Goal: Task Accomplishment & Management: Manage account settings

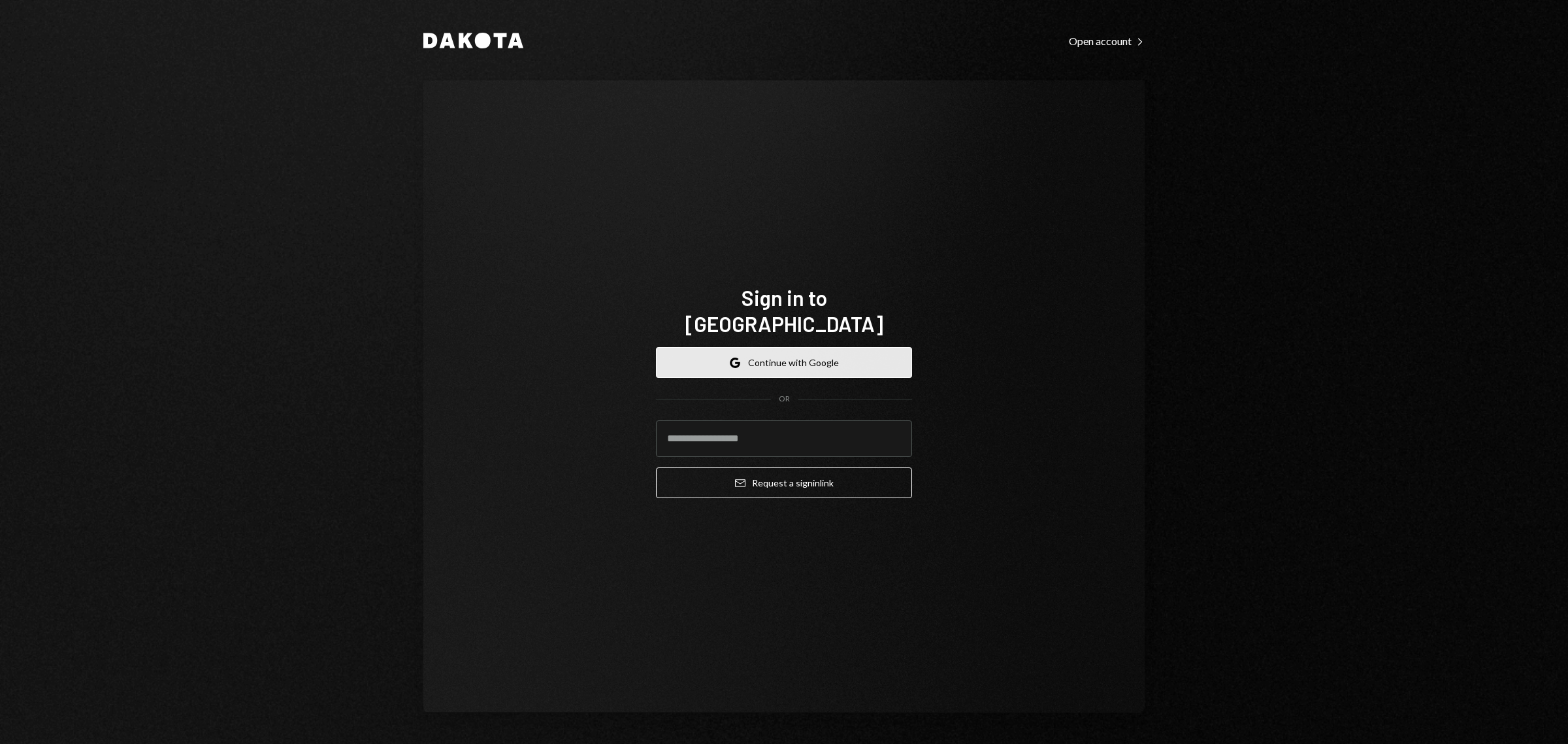
click at [872, 347] on button "Google Continue with Google" at bounding box center [784, 362] width 256 height 31
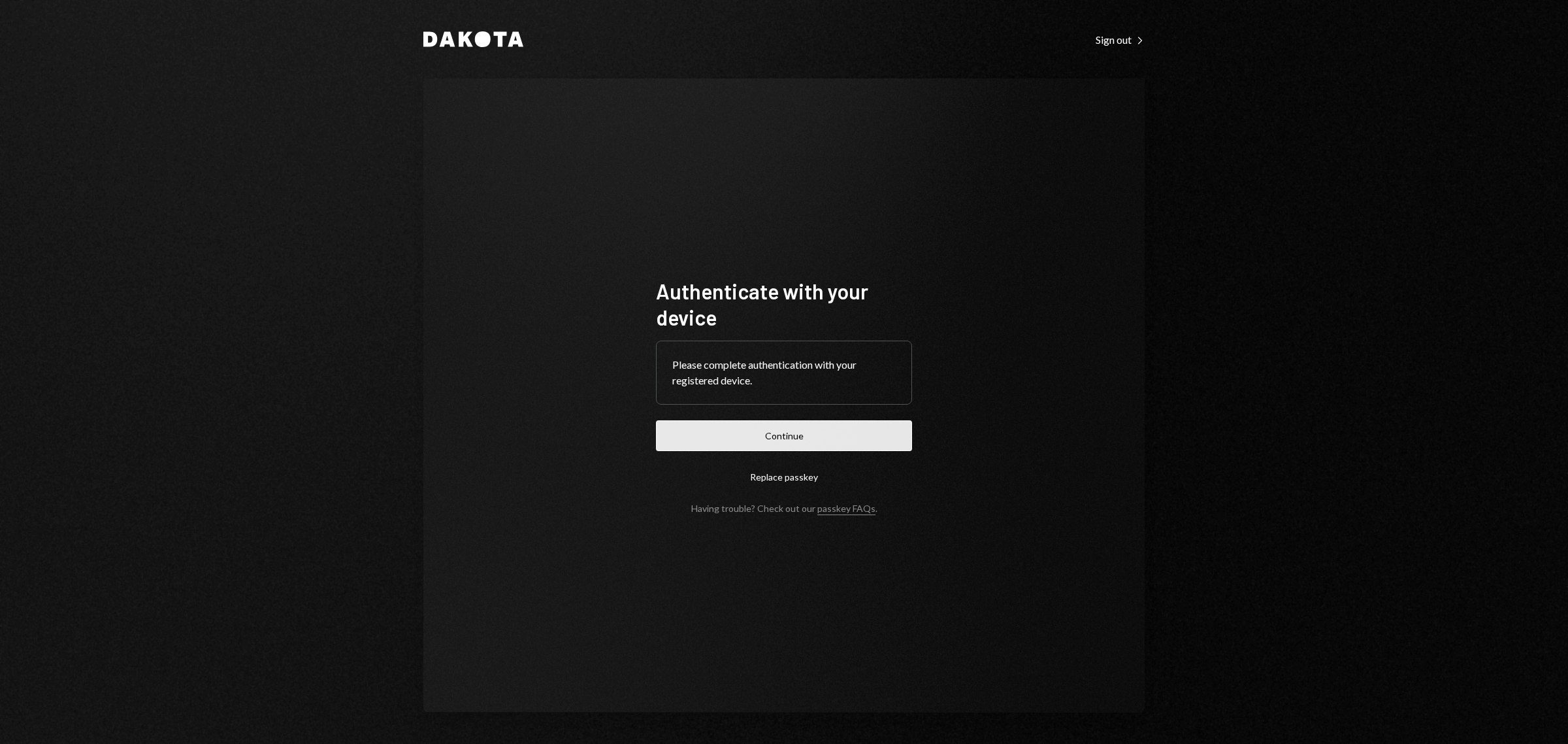
click at [808, 440] on button "Continue" at bounding box center [784, 435] width 256 height 31
click at [775, 448] on button "Continue" at bounding box center [784, 435] width 256 height 31
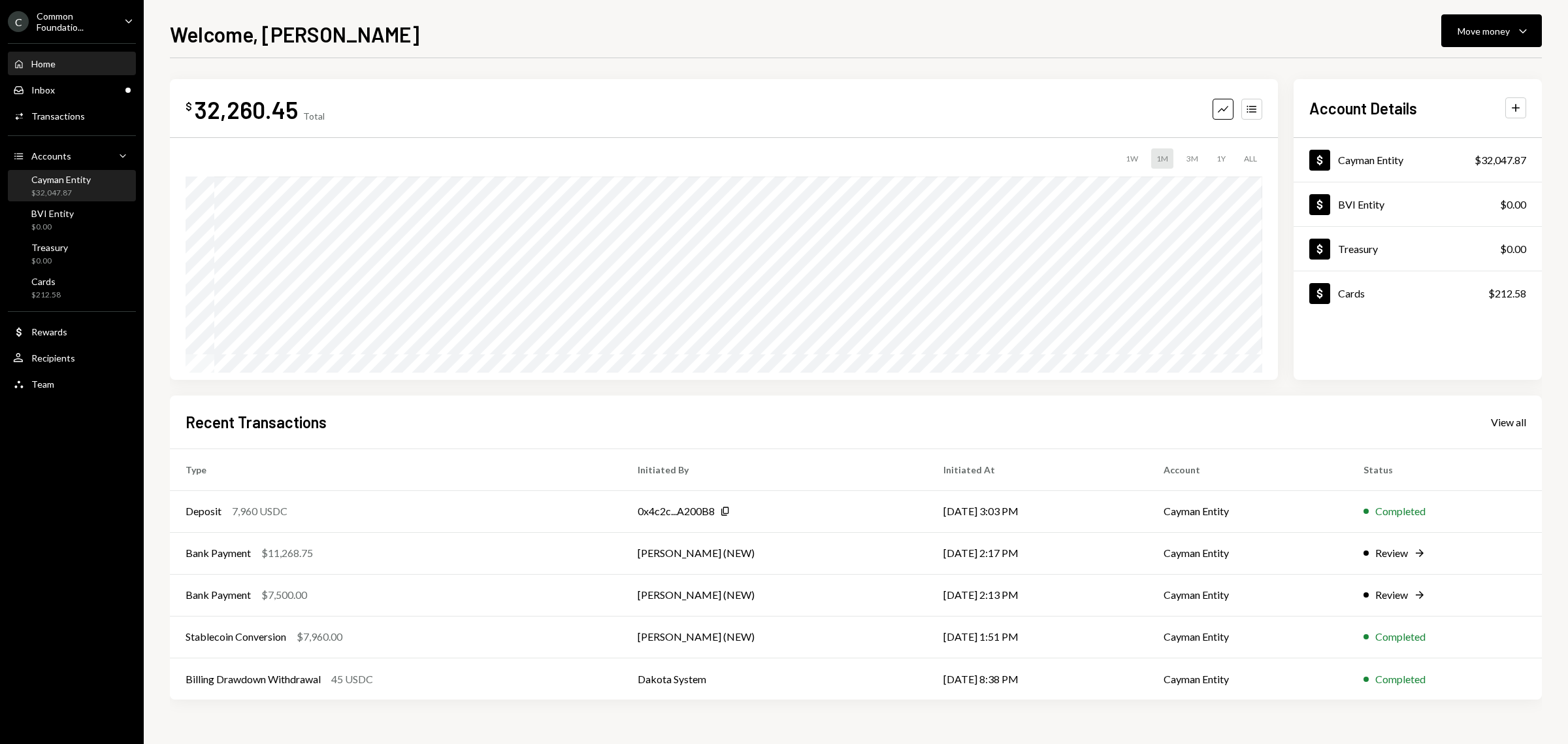
click at [62, 187] on div "$32,047.87" at bounding box center [60, 193] width 59 height 11
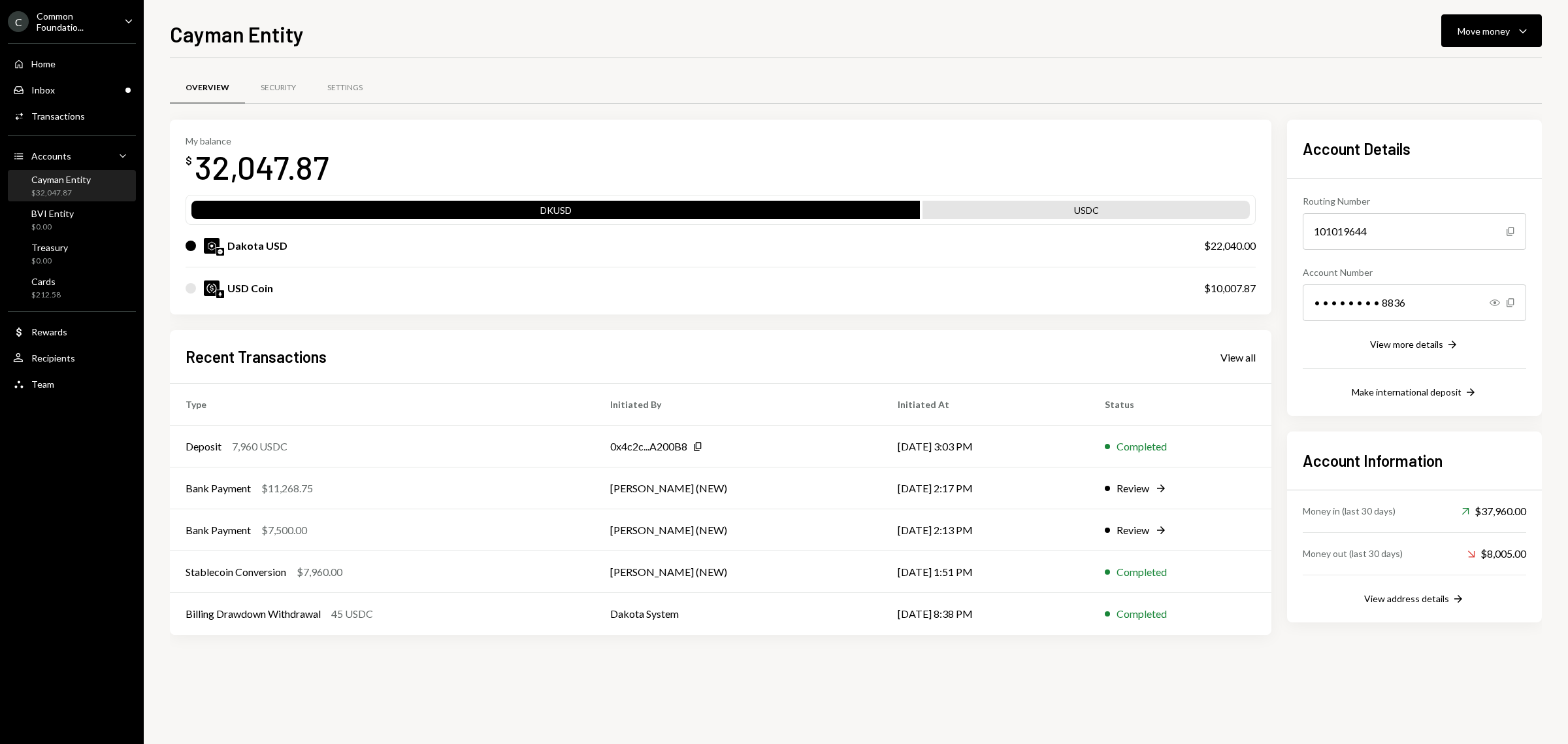
click at [65, 175] on div "Cayman Entity" at bounding box center [60, 180] width 59 height 11
click at [1491, 24] on div "Move money" at bounding box center [1483, 31] width 53 height 14
click at [1474, 73] on div "Send" at bounding box center [1481, 71] width 95 height 14
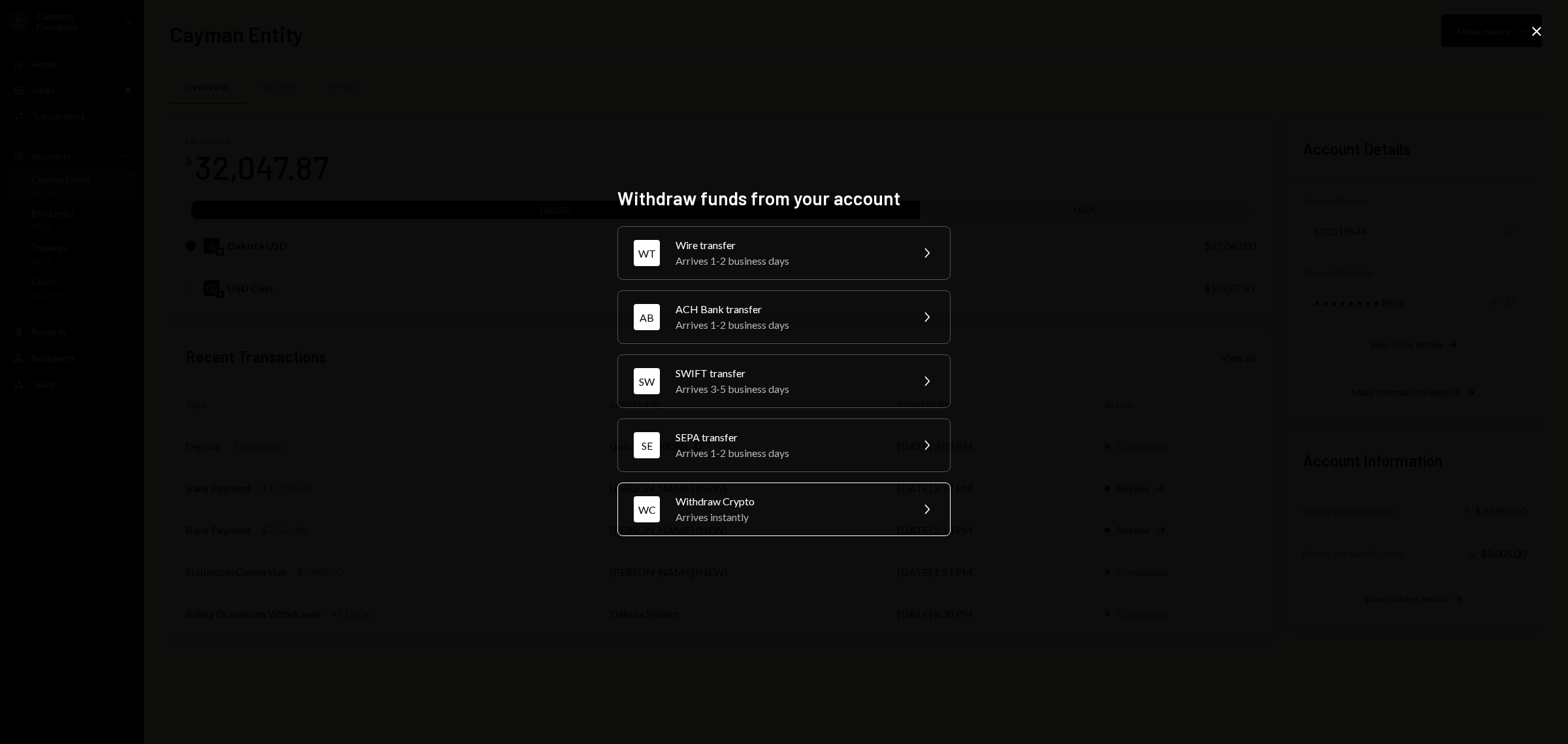
click at [848, 523] on div "Arrives instantly" at bounding box center [790, 516] width 227 height 16
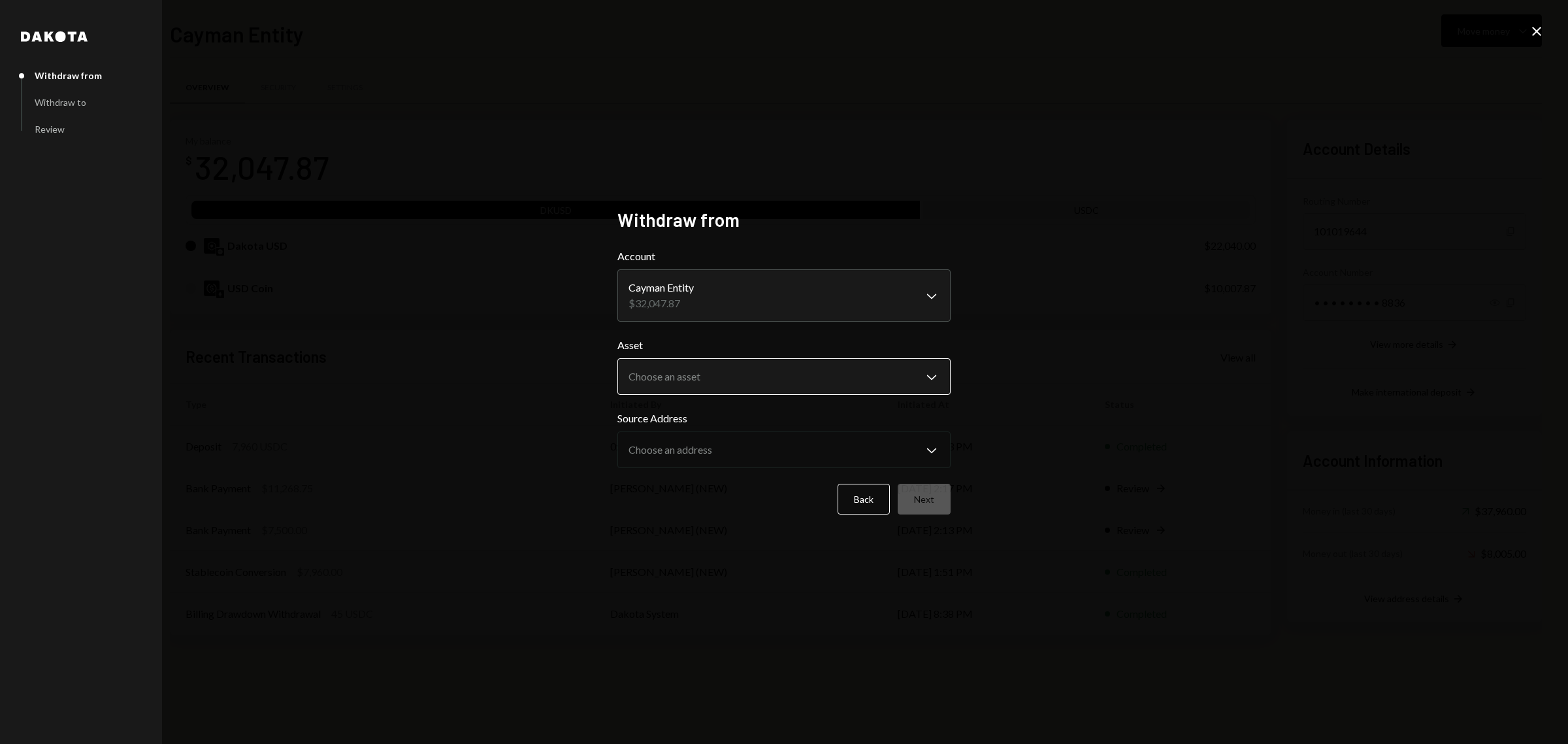
click at [807, 378] on body "C Common Foundatio... Caret Down Home Home Inbox Inbox Activities Transactions …" at bounding box center [784, 372] width 1568 height 744
select select "****"
click at [933, 492] on button "Next" at bounding box center [924, 499] width 53 height 31
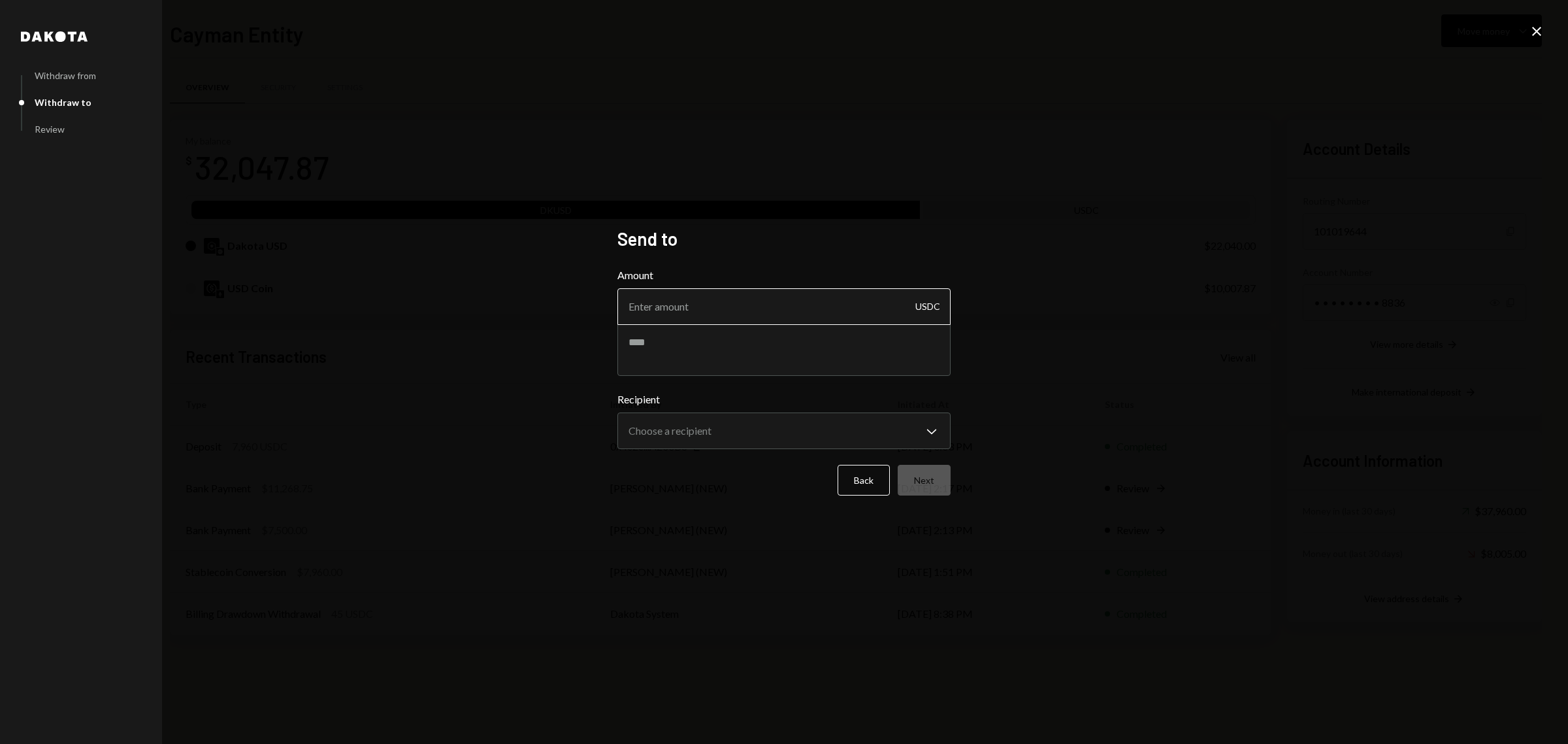
click at [733, 305] on input "Amount" at bounding box center [784, 306] width 333 height 37
type input "10000"
click at [739, 346] on textarea at bounding box center [784, 350] width 333 height 53
click at [713, 338] on textarea "****" at bounding box center [784, 350] width 333 height 53
paste textarea "**********"
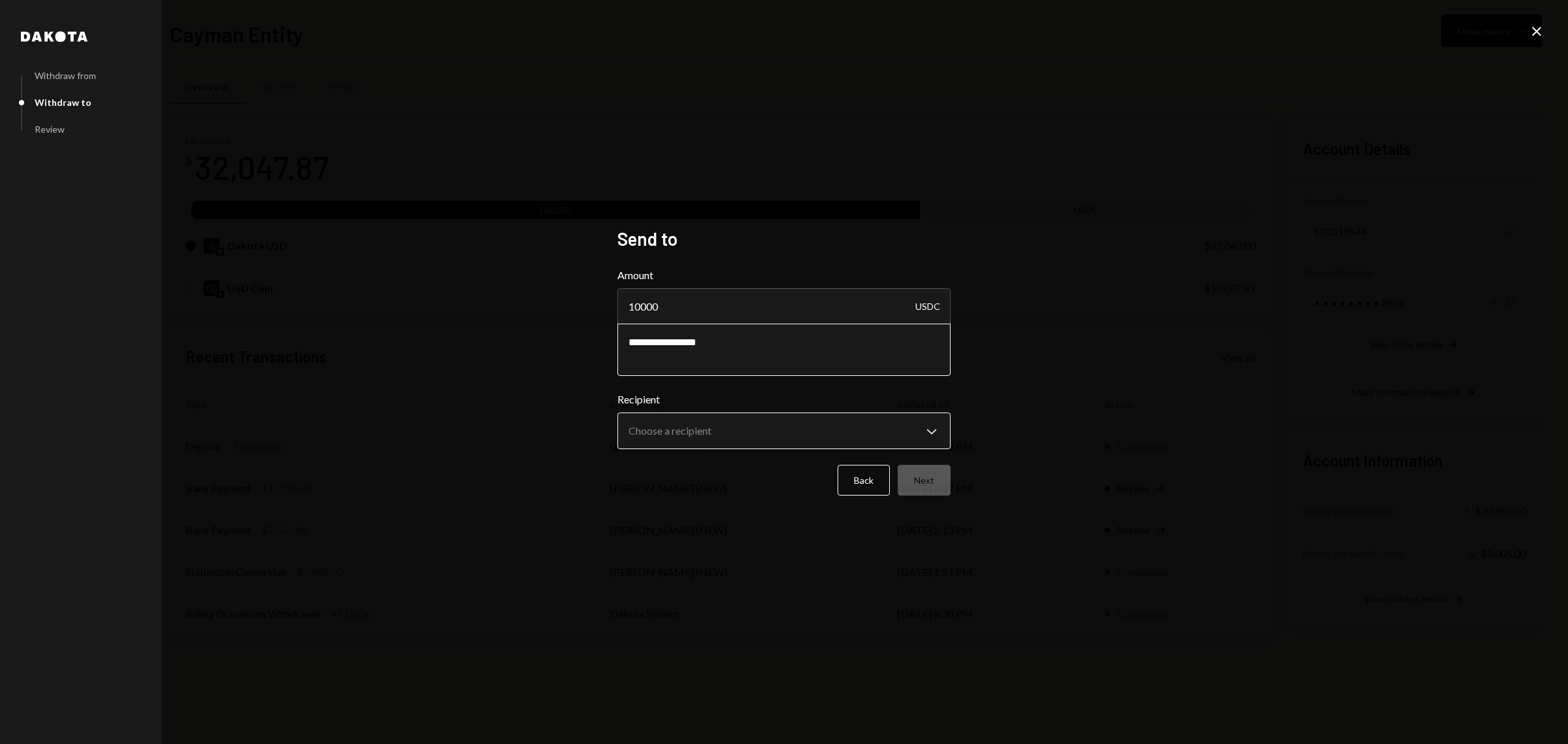
type textarea "**********"
click at [755, 440] on body "C Common Foundatio... Caret Down Home Home Inbox Inbox Activities Transactions …" at bounding box center [784, 372] width 1568 height 744
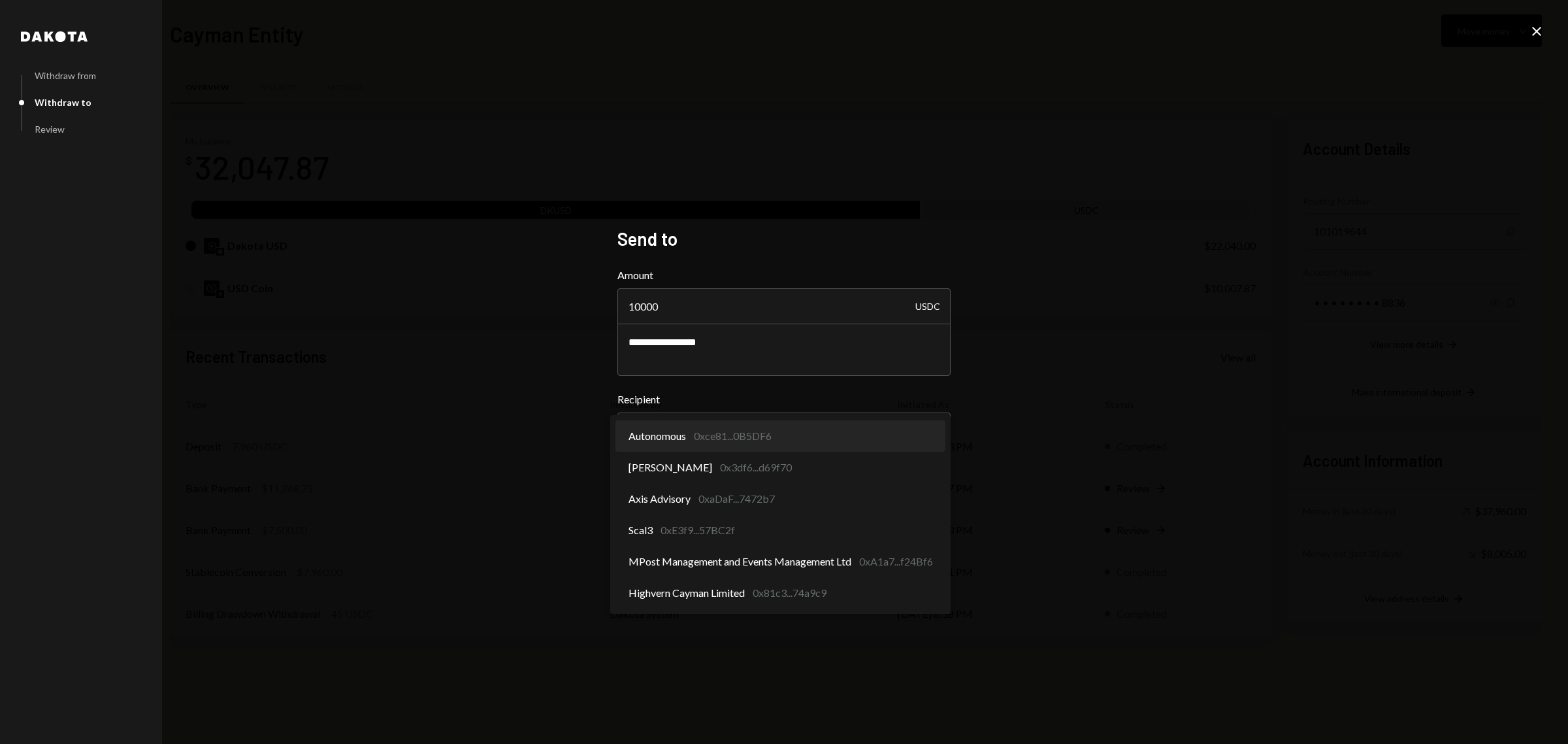
select select "**********"
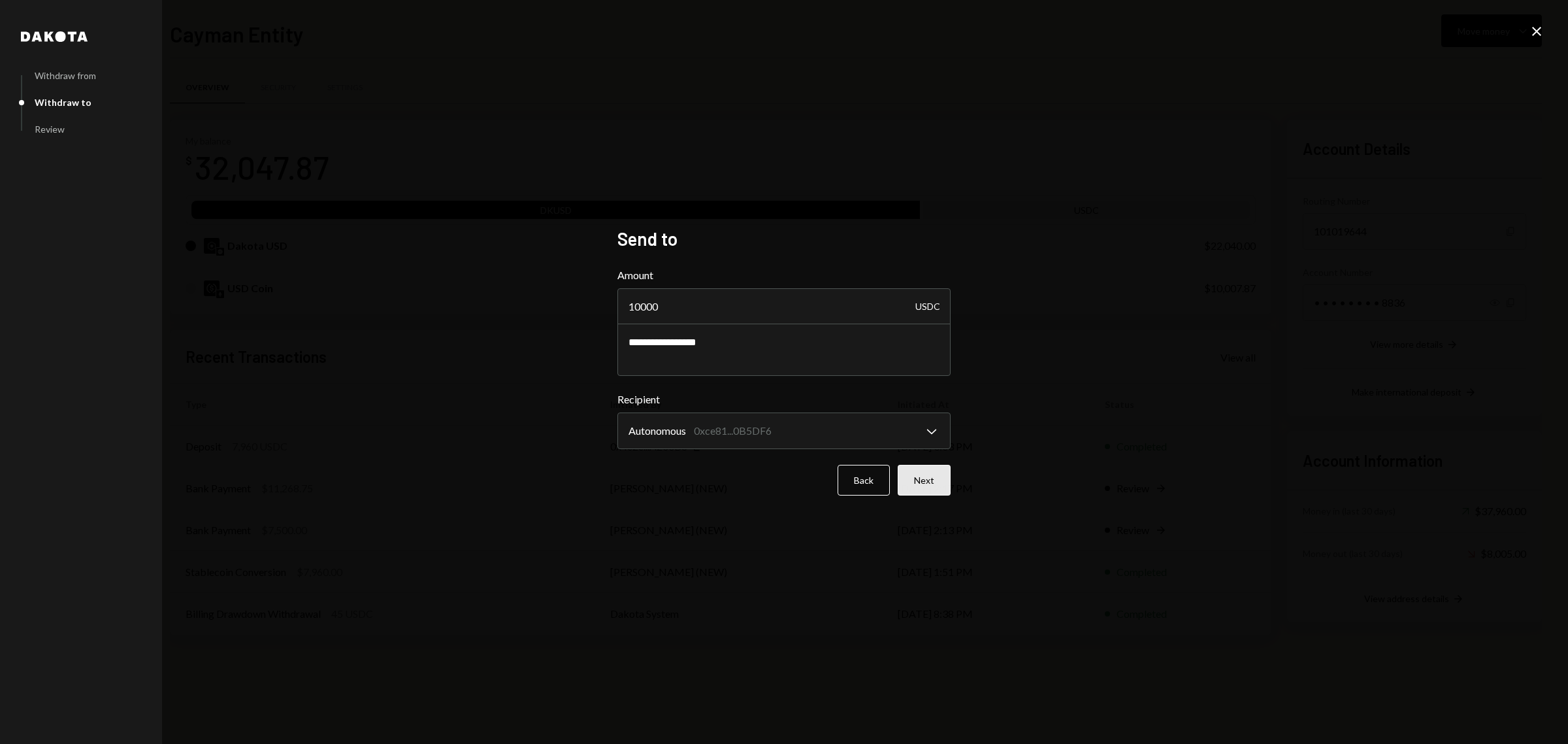
click at [930, 474] on button "Next" at bounding box center [924, 480] width 53 height 31
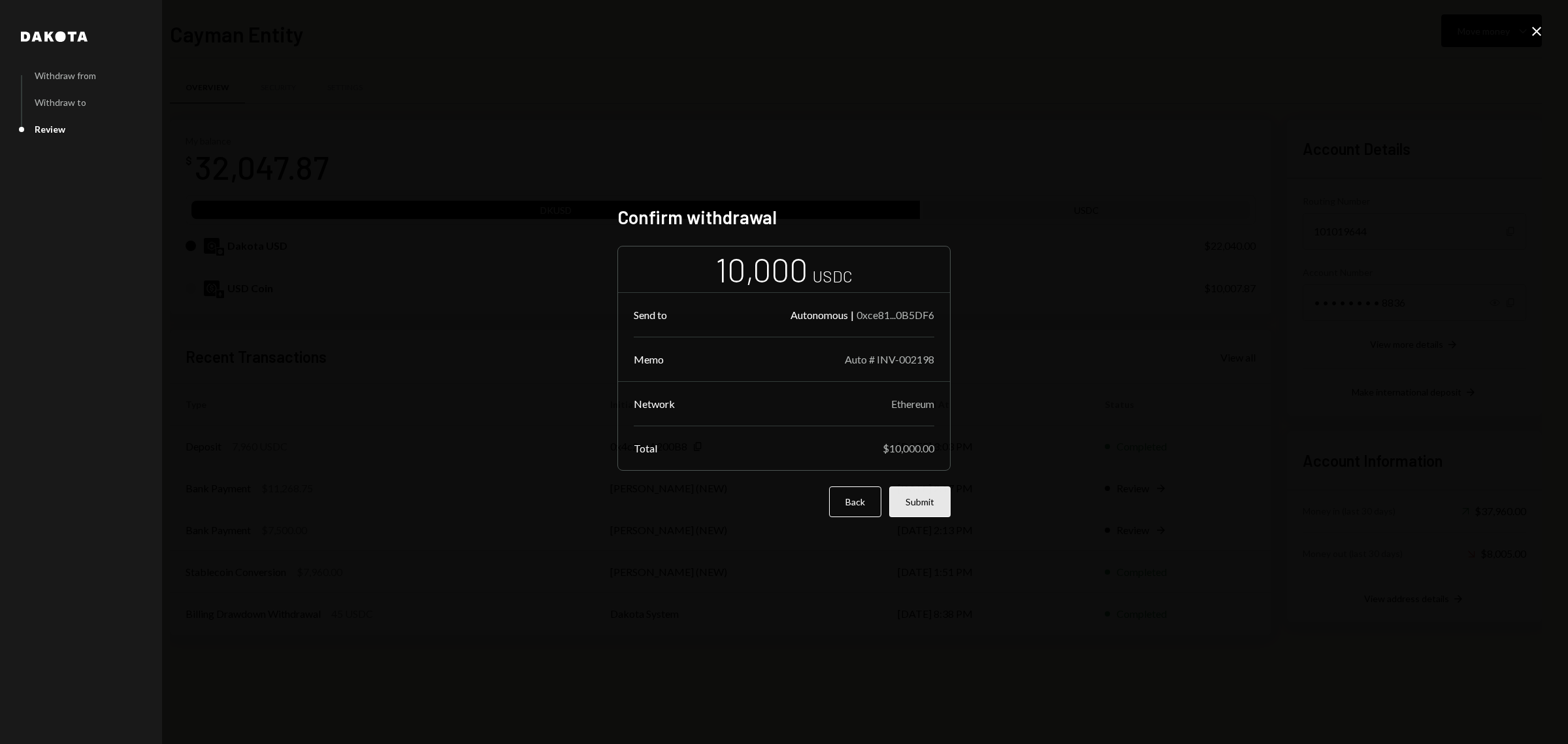
click at [921, 507] on button "Submit" at bounding box center [919, 501] width 61 height 31
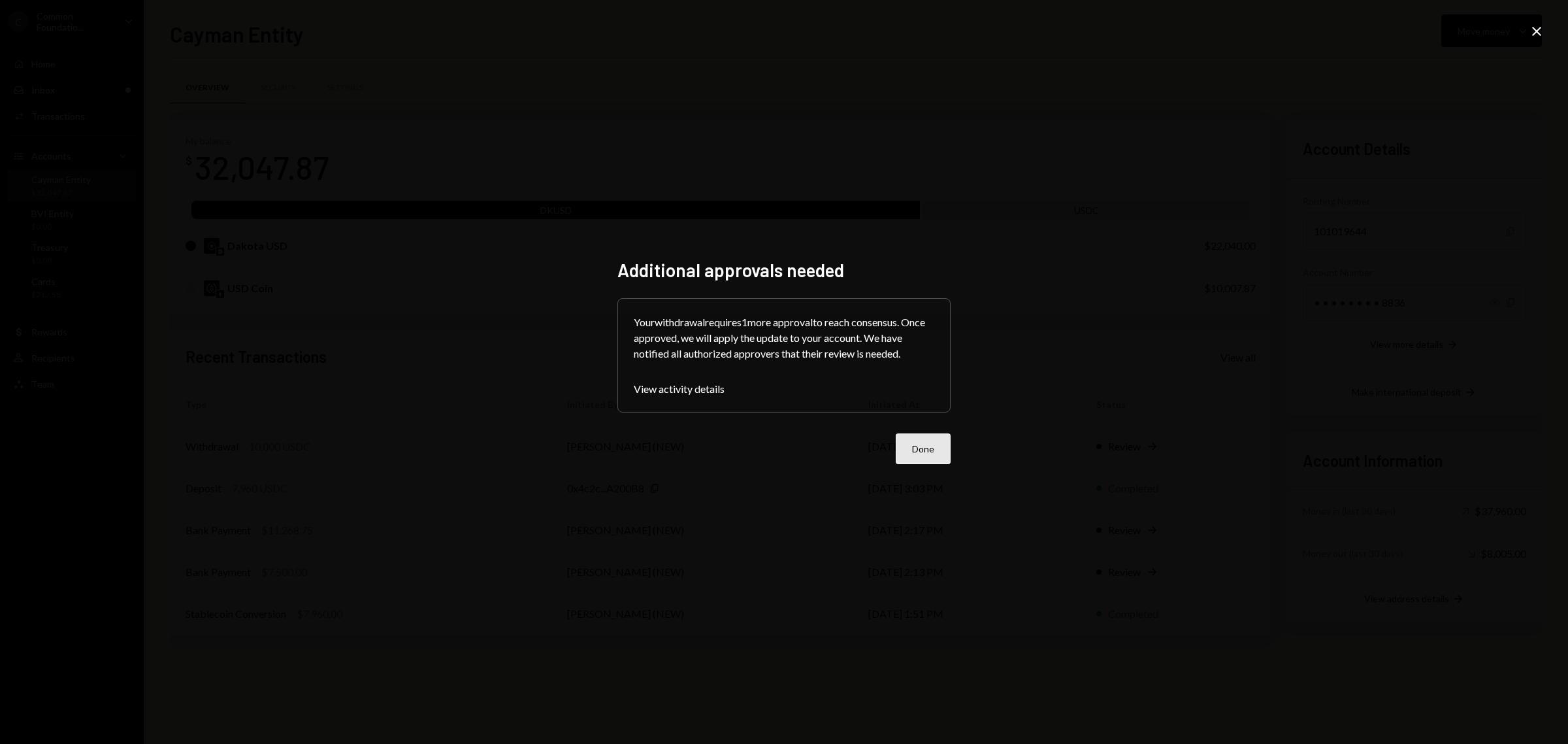
click at [941, 445] on button "Done" at bounding box center [923, 449] width 55 height 31
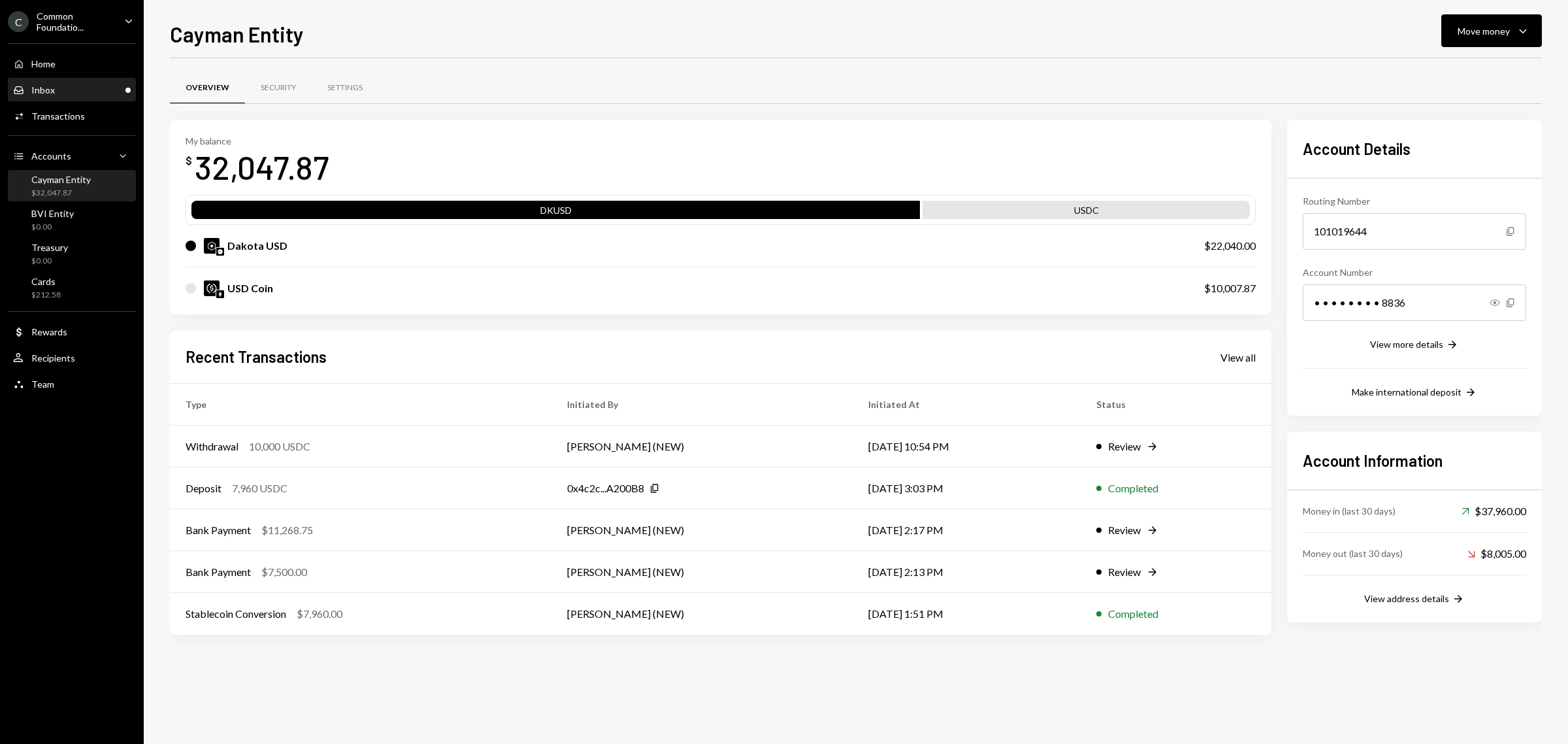
click at [66, 89] on div "Inbox Inbox" at bounding box center [71, 90] width 118 height 12
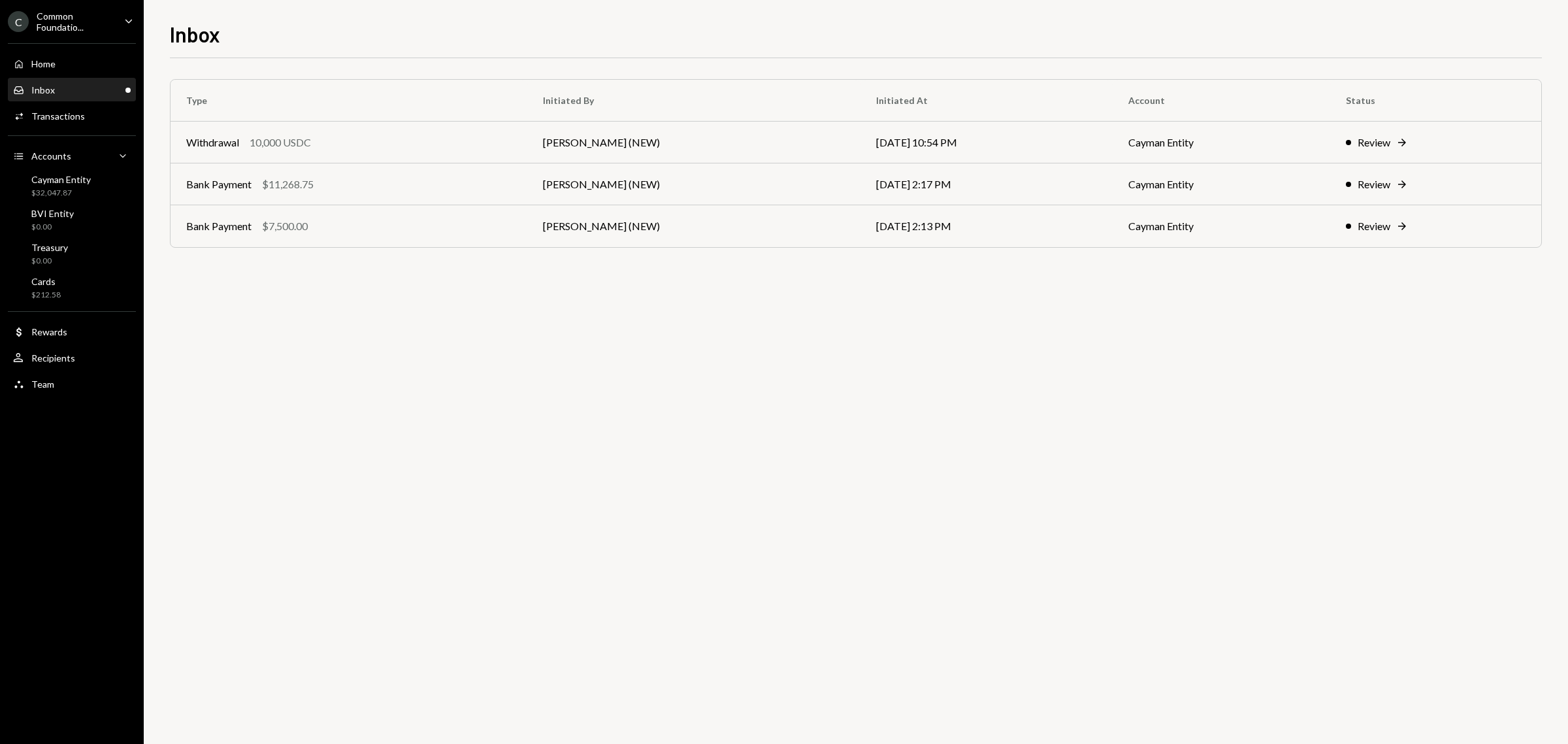
click at [1421, 376] on div "Type Initiated By Initiated At Account Status Withdrawal 10,000 USDC [PERSON_NA…" at bounding box center [855, 401] width 1372 height 686
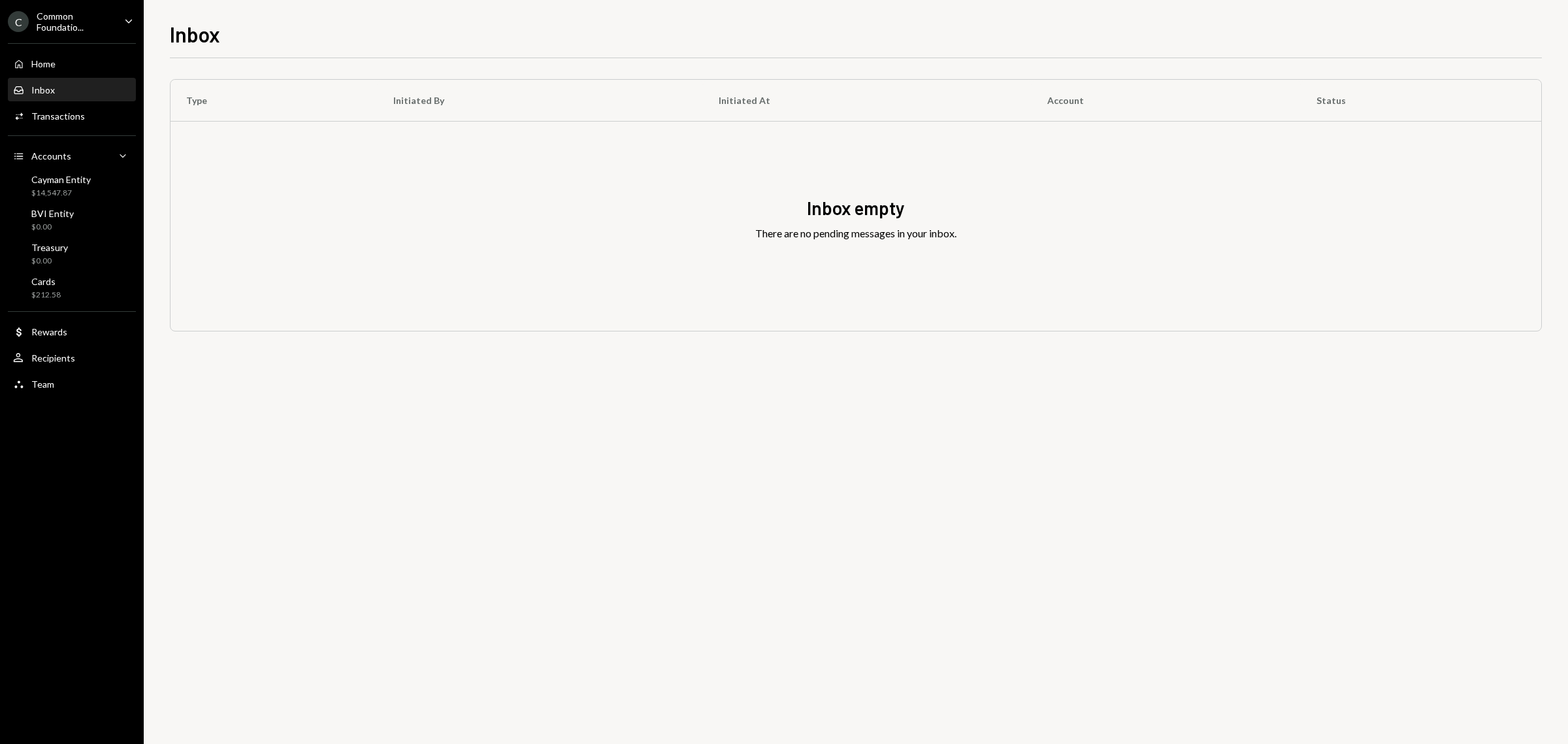
click at [38, 88] on div "Inbox" at bounding box center [42, 90] width 24 height 11
click at [68, 192] on div "$14,547.87" at bounding box center [60, 193] width 59 height 11
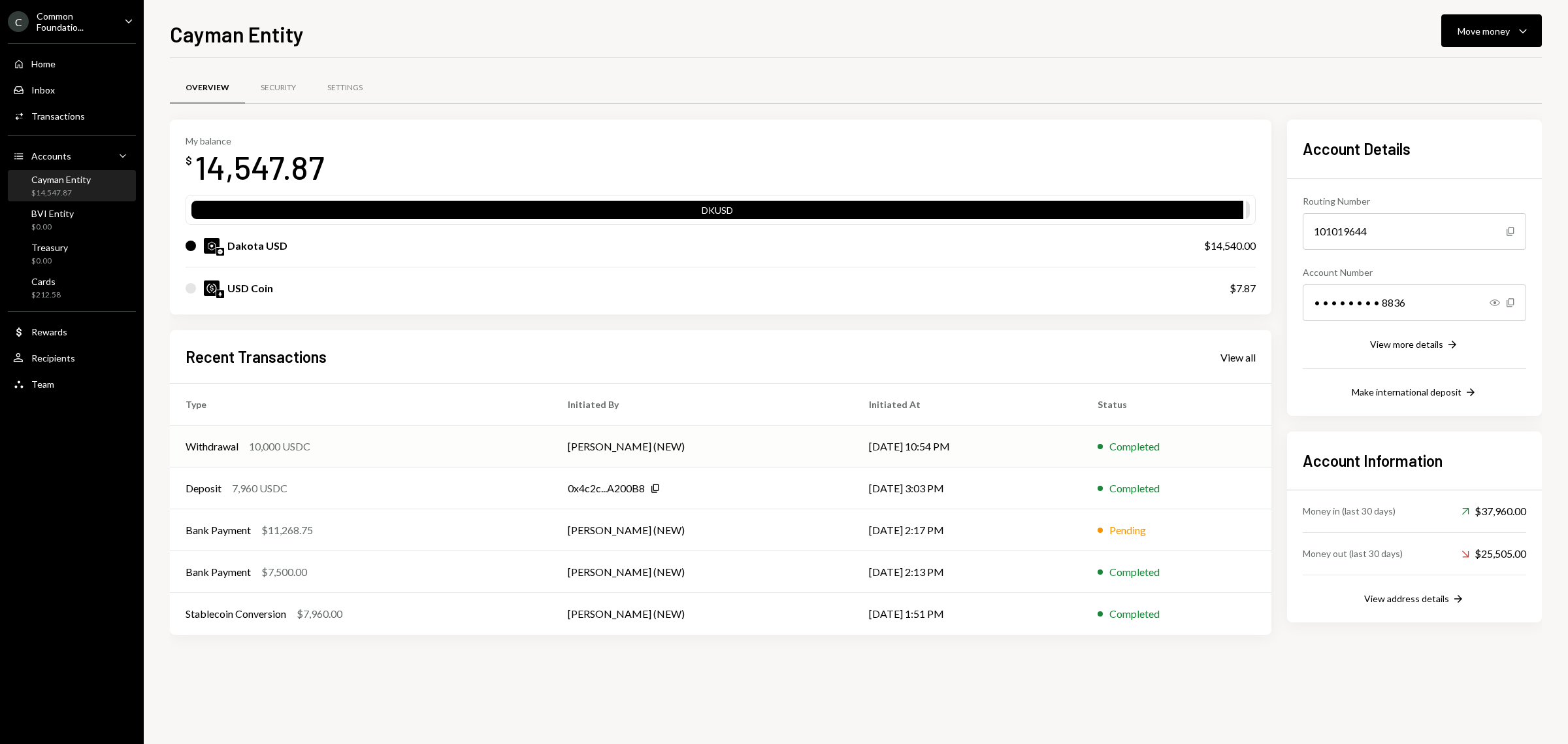
click at [243, 450] on div "Withdrawal 10,000 USDC" at bounding box center [360, 446] width 351 height 16
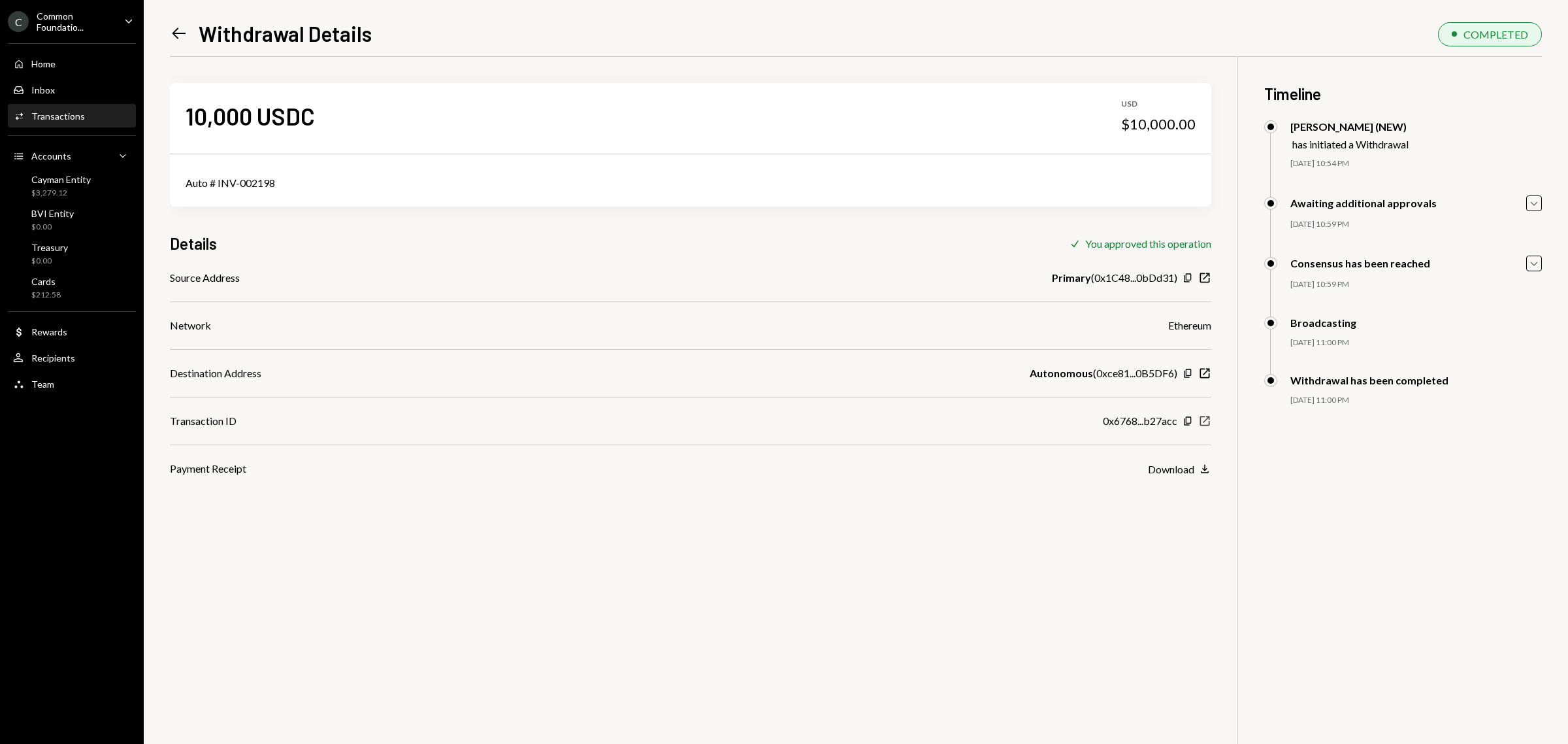
click at [1204, 419] on icon "New Window" at bounding box center [1204, 421] width 13 height 13
